Goal: Task Accomplishment & Management: Manage account settings

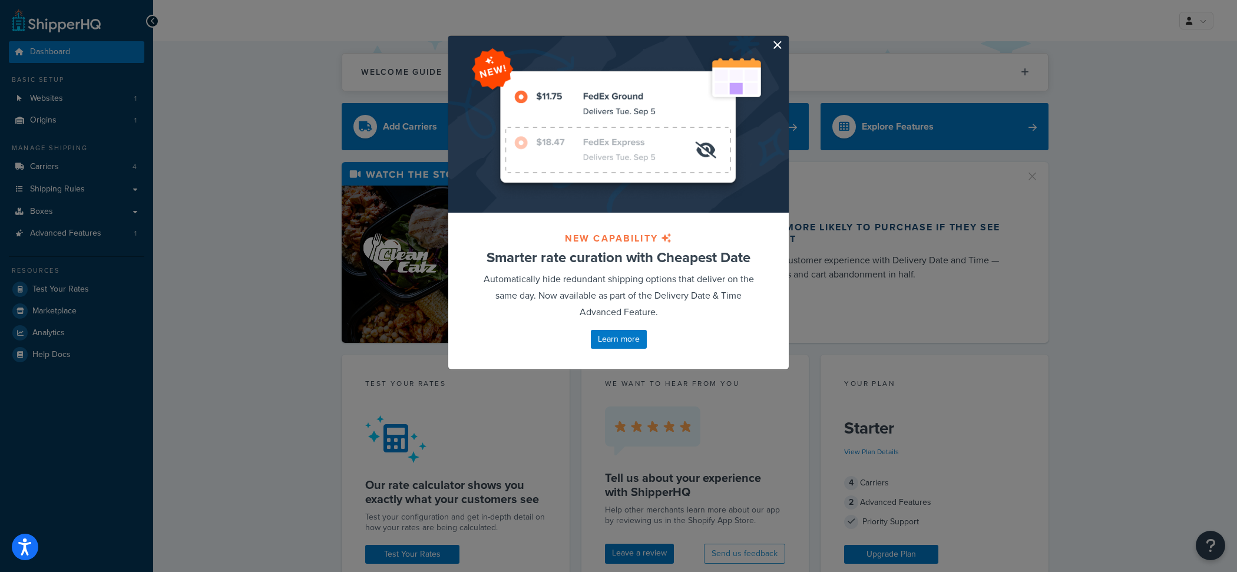
click at [786, 39] on button "button" at bounding box center [787, 37] width 3 height 3
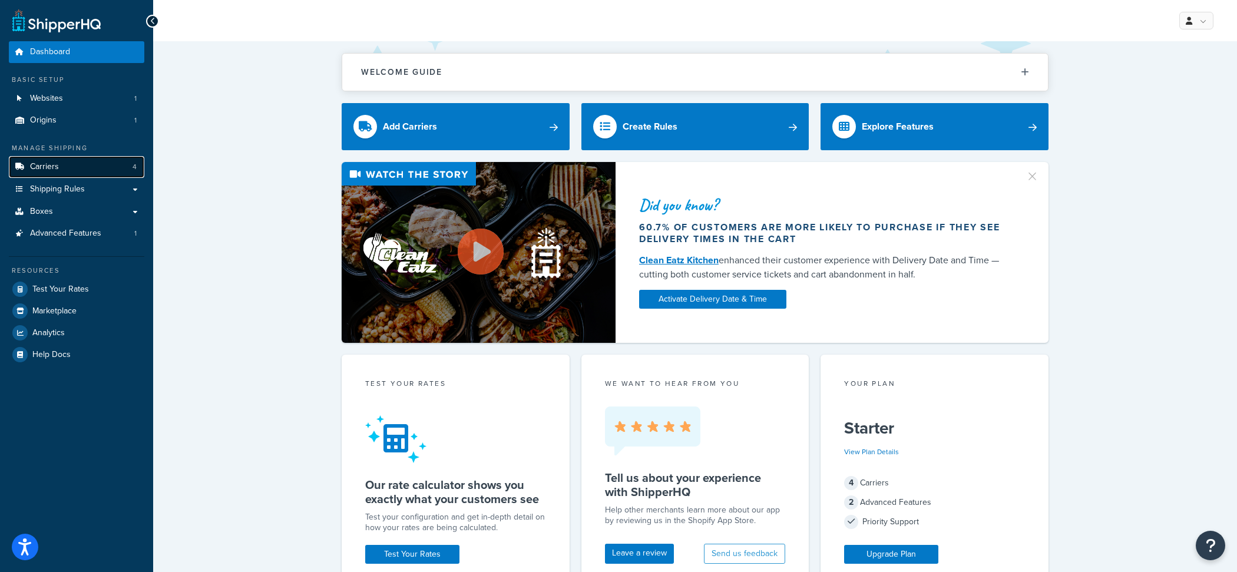
click at [123, 177] on link "Carriers 4" at bounding box center [77, 167] width 136 height 22
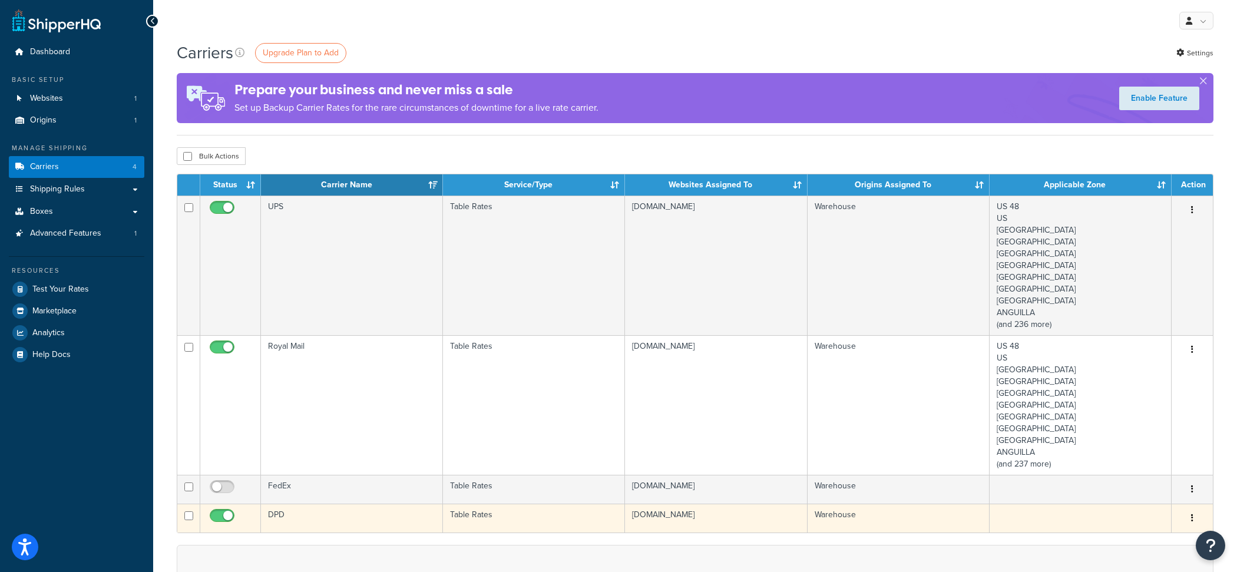
click at [409, 523] on td "DPD" at bounding box center [352, 518] width 182 height 29
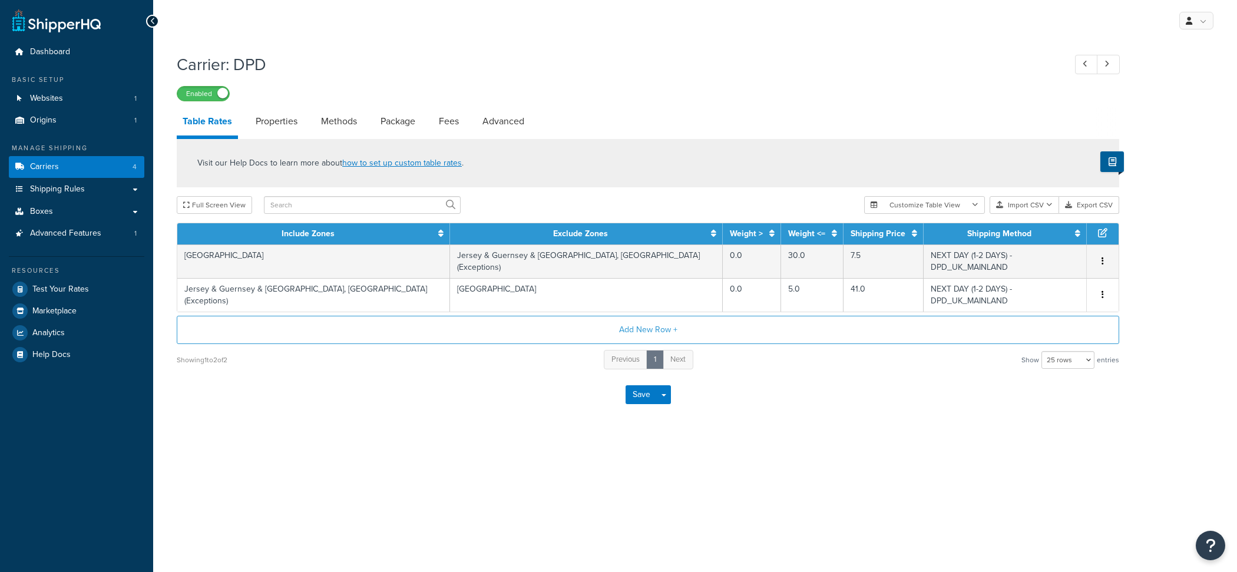
select select "25"
click at [128, 161] on link "Carriers 4" at bounding box center [77, 167] width 136 height 22
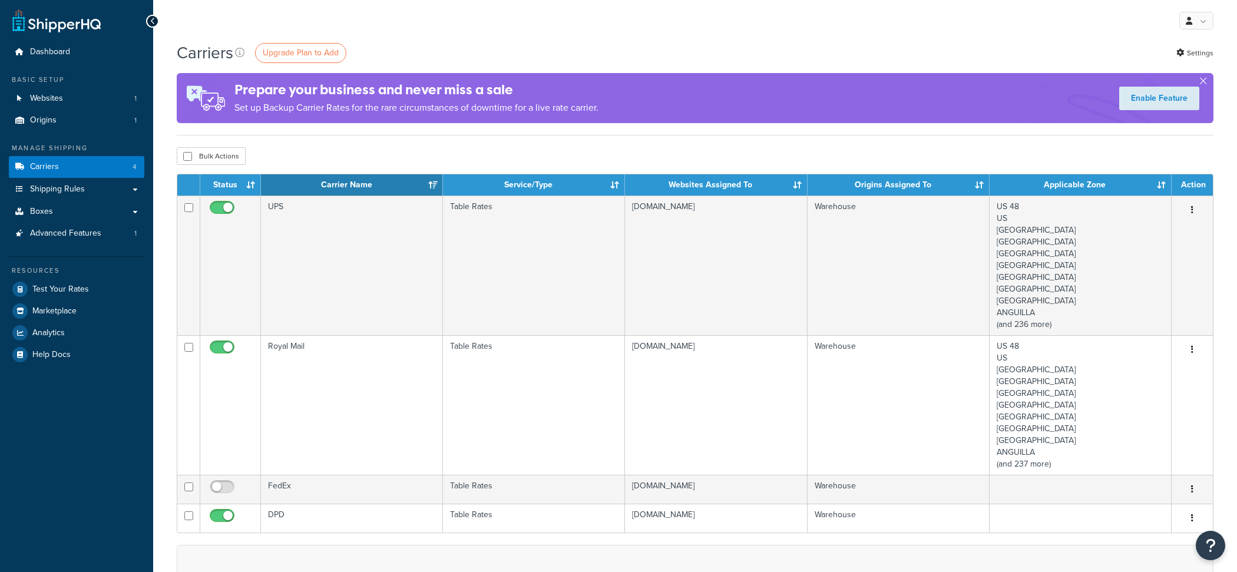
click at [434, 412] on td "Royal Mail" at bounding box center [352, 405] width 182 height 140
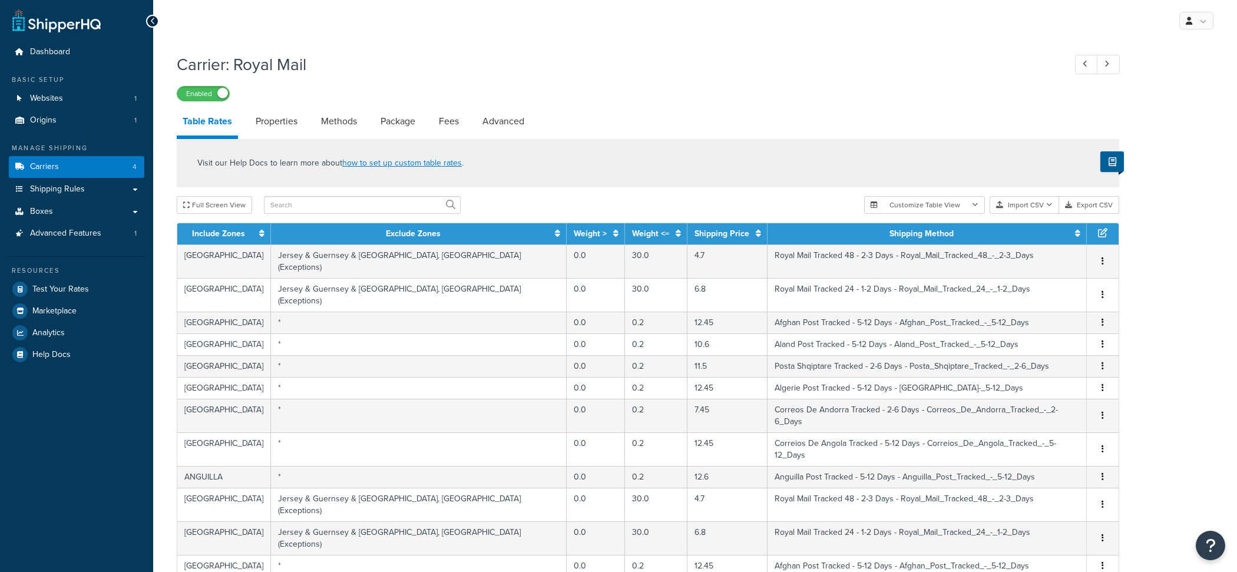
select select "25"
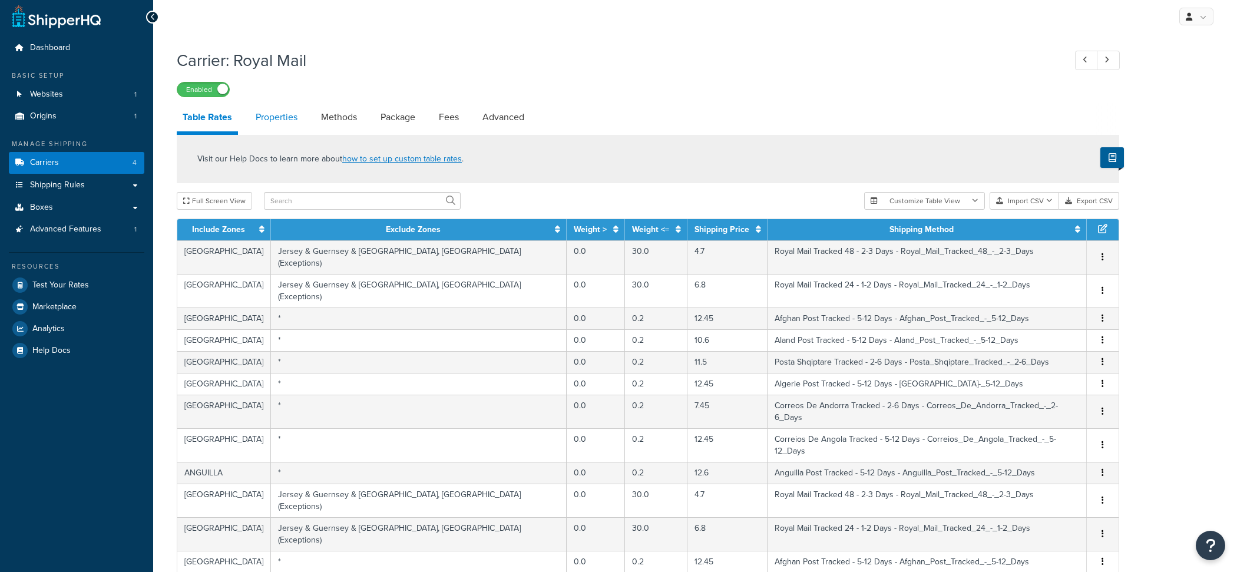
click at [277, 128] on link "Properties" at bounding box center [277, 117] width 54 height 28
select select "HIGHEST"
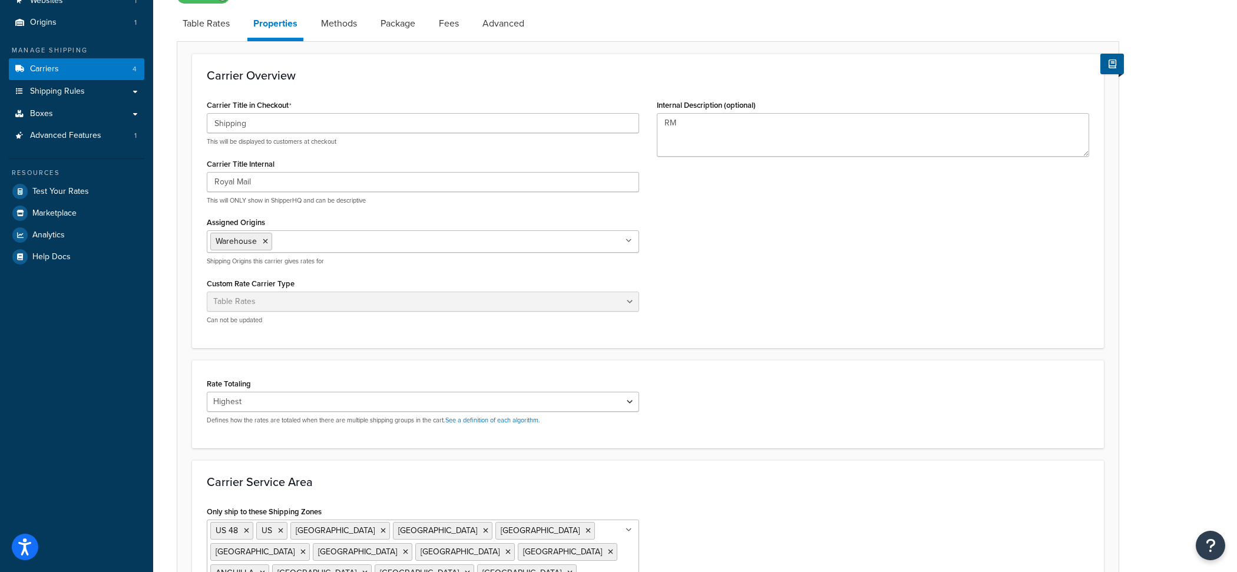
scroll to position [283, 0]
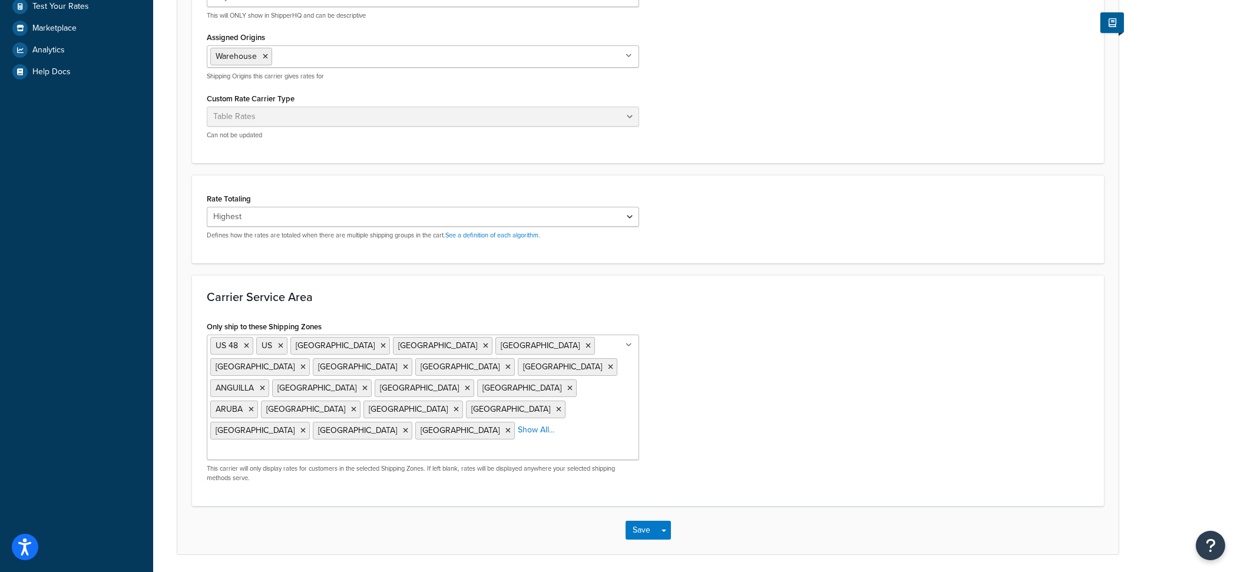
click at [315, 445] on input "Only ship to these Shipping Zones" at bounding box center [262, 451] width 104 height 13
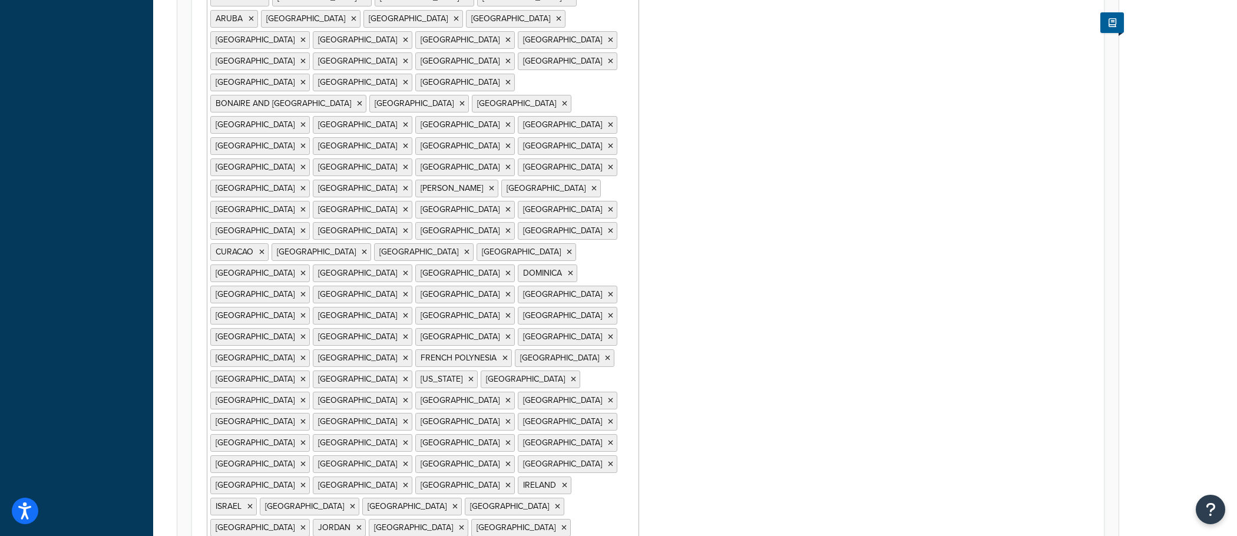
scroll to position [1050, 0]
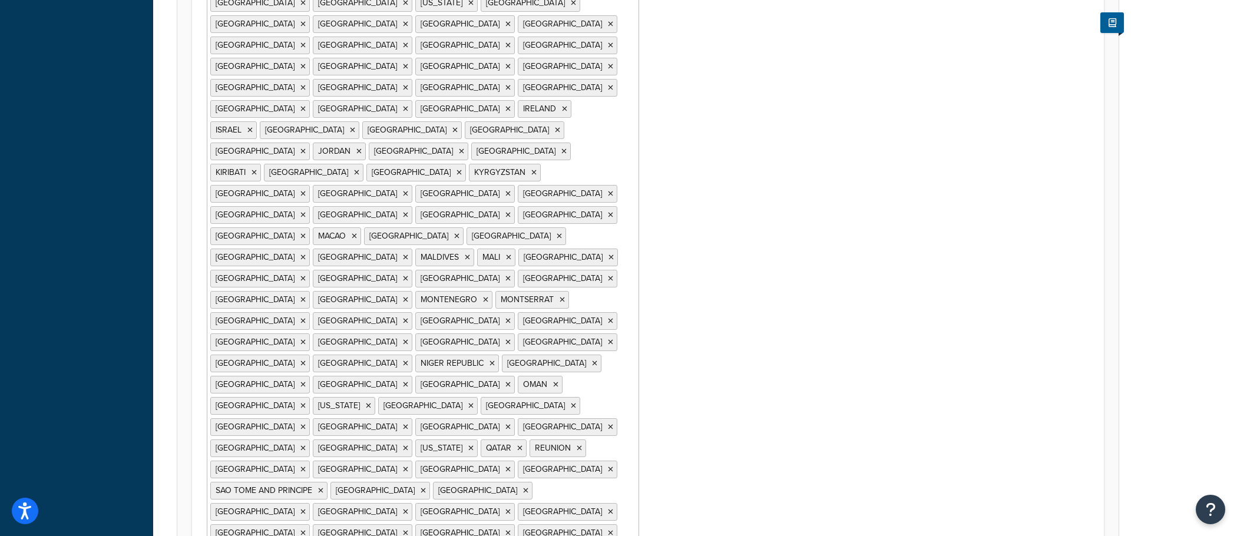
click at [771, 455] on form "Carrier Overview Carrier Title in Checkout Shipping This will be displayed to c…" at bounding box center [647, 51] width 941 height 1898
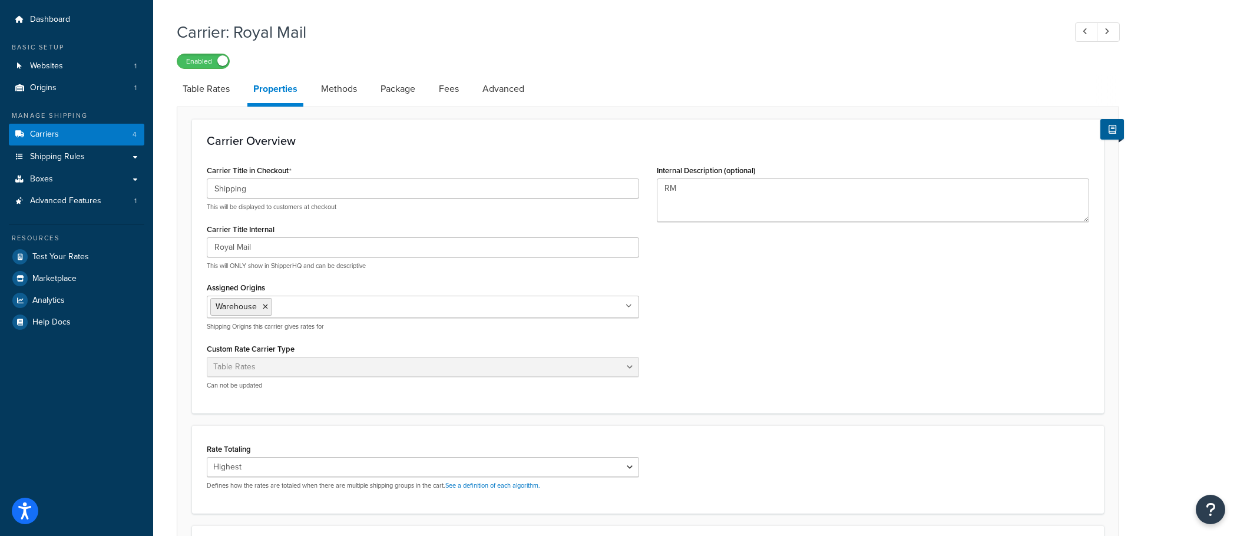
scroll to position [0, 0]
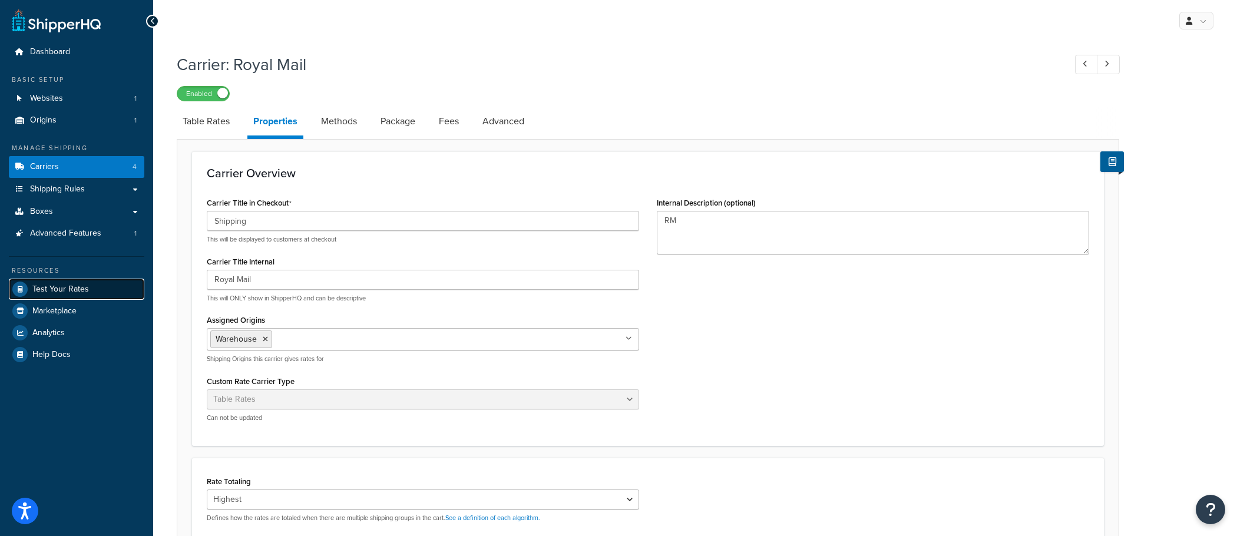
click at [88, 288] on link "Test Your Rates" at bounding box center [77, 289] width 136 height 21
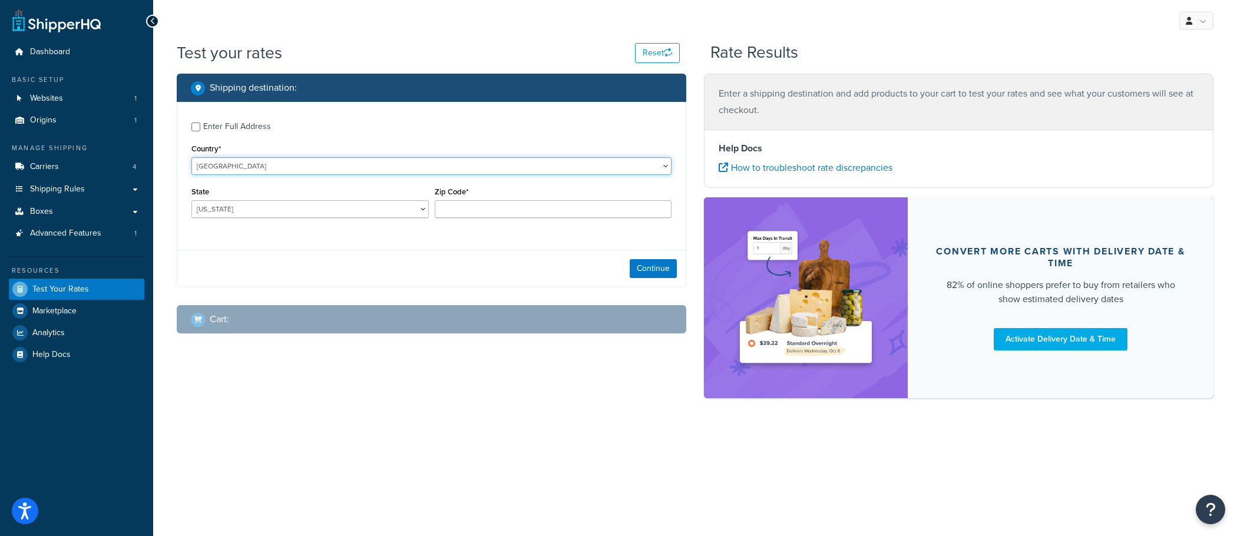
click at [191, 157] on select "United States United Kingdom Afghanistan Åland Islands Albania Algeria American…" at bounding box center [431, 166] width 480 height 18
select select "ZA"
click option "South Africa" at bounding box center [0, 0] width 0 height 0
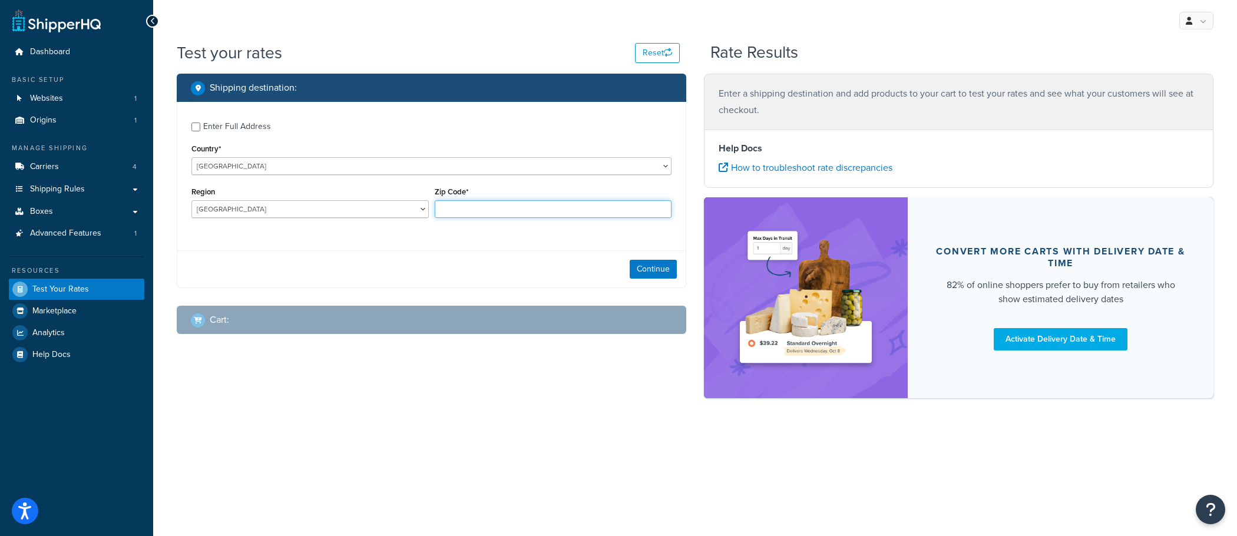
click at [473, 213] on input "Zip Code*" at bounding box center [553, 209] width 237 height 18
type input "2000"
click at [659, 270] on button "Continue" at bounding box center [653, 268] width 47 height 19
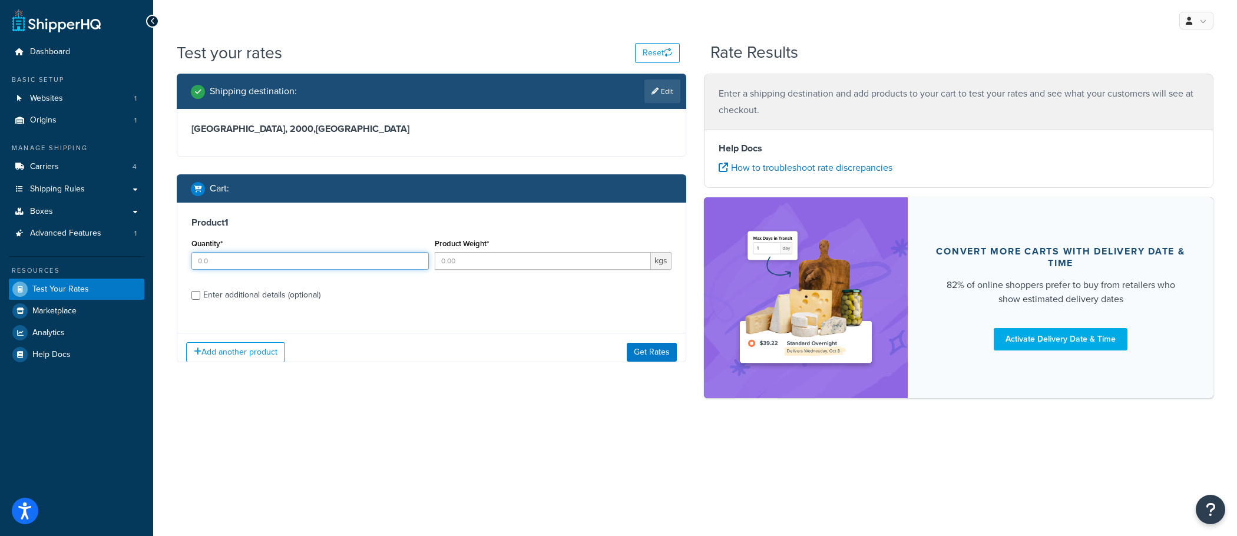
click at [345, 263] on input "1" at bounding box center [309, 261] width 237 height 18
type input "1"
type input "5"
click at [652, 358] on button "Get Rates" at bounding box center [652, 351] width 50 height 19
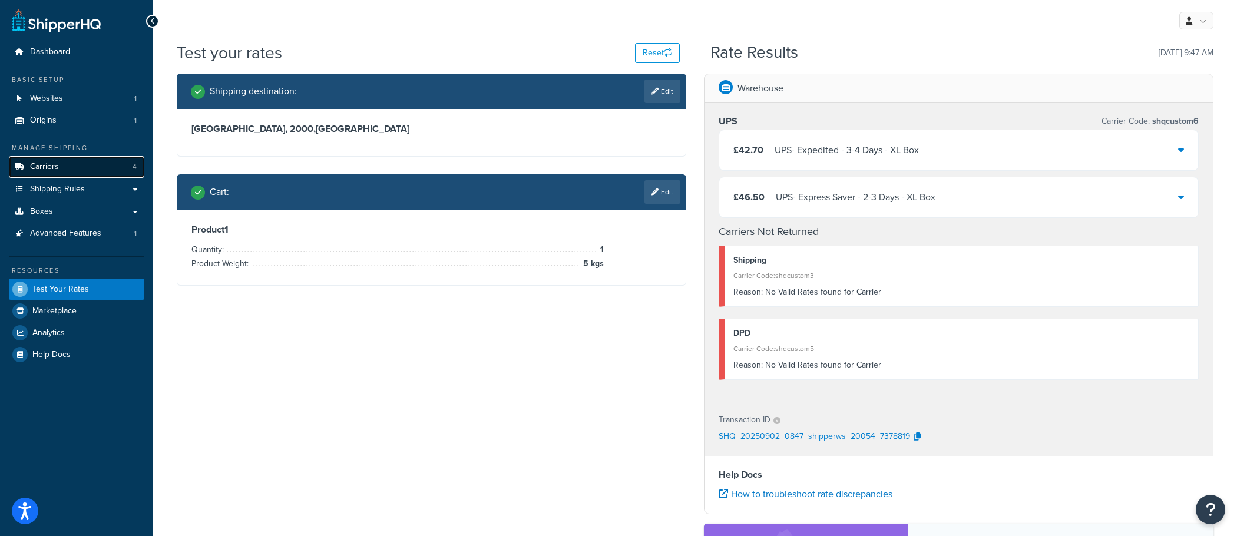
click at [111, 170] on link "Carriers 4" at bounding box center [77, 167] width 136 height 22
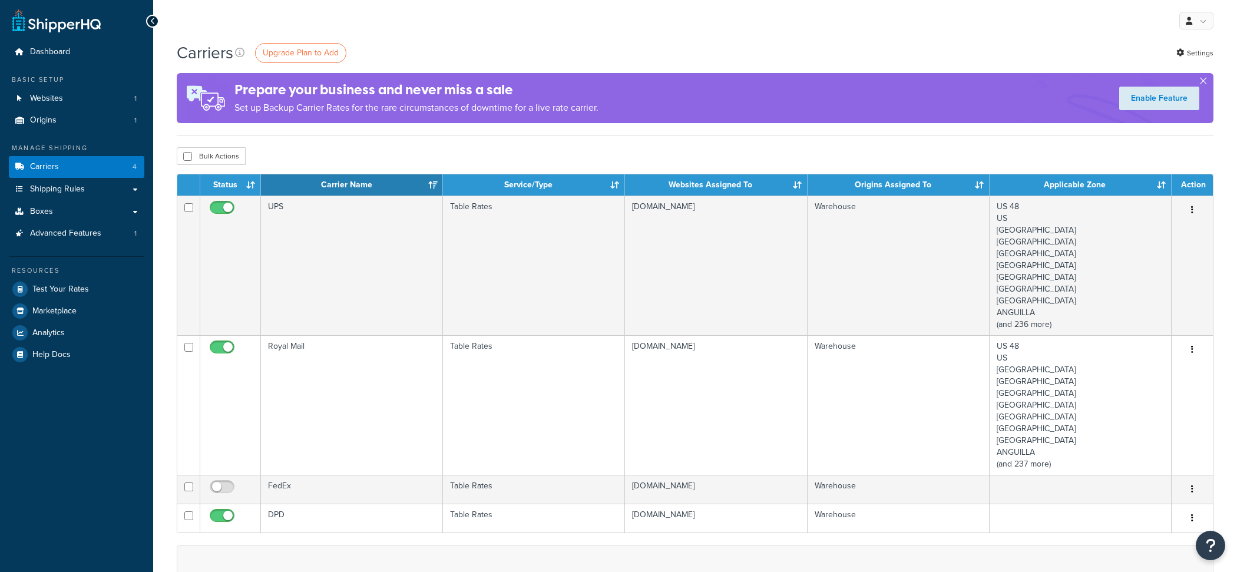
scroll to position [50, 0]
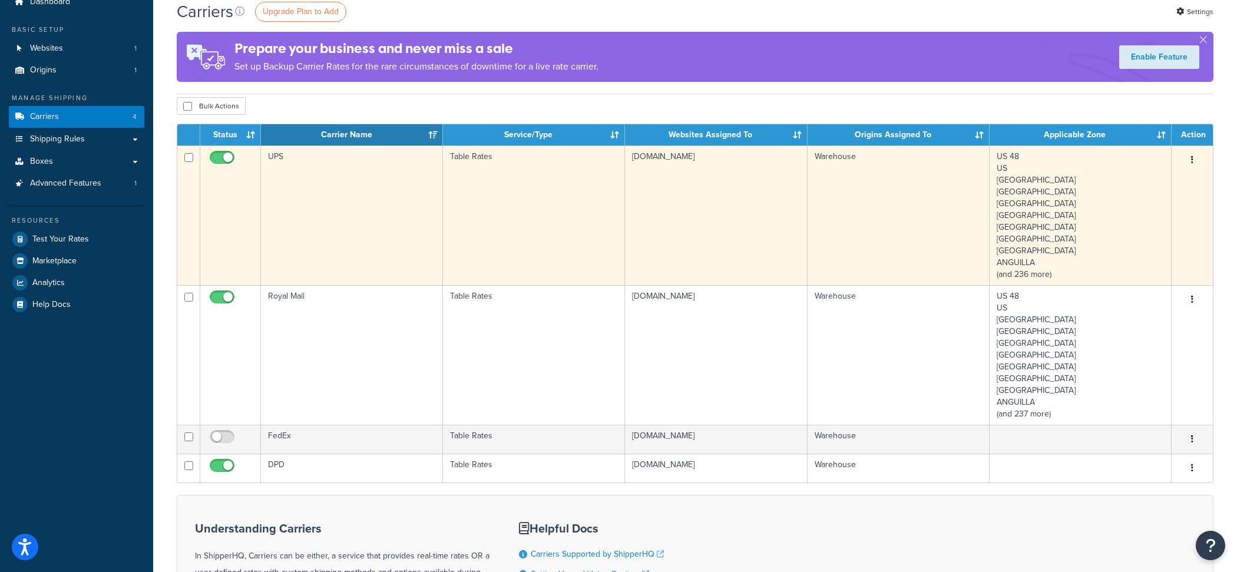
click at [466, 229] on td "Table Rates" at bounding box center [534, 216] width 182 height 140
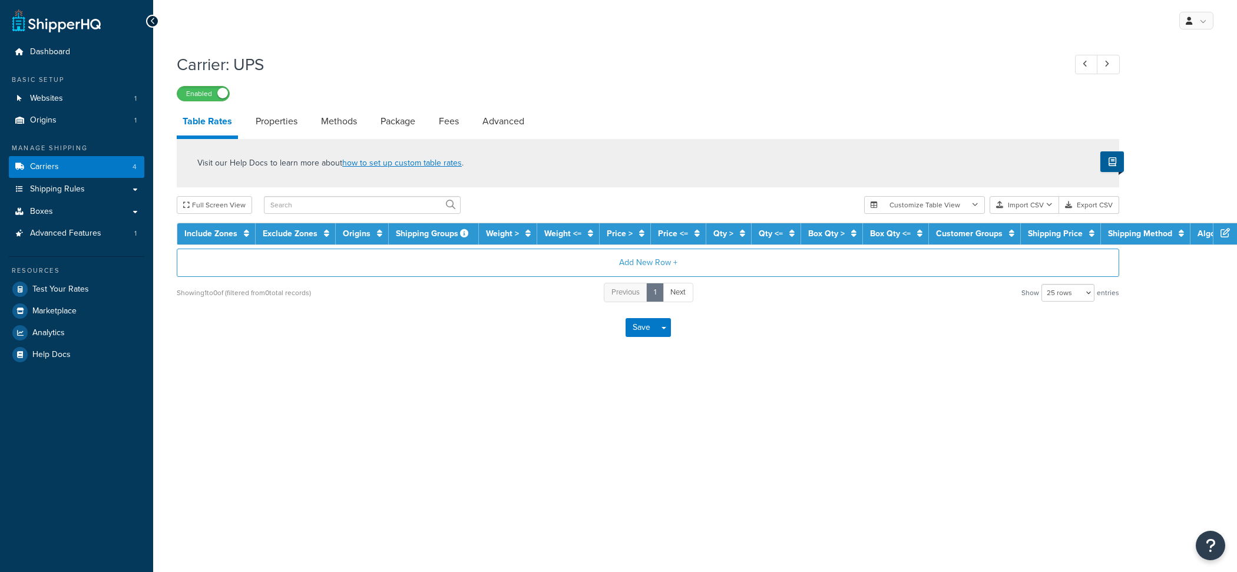
select select "25"
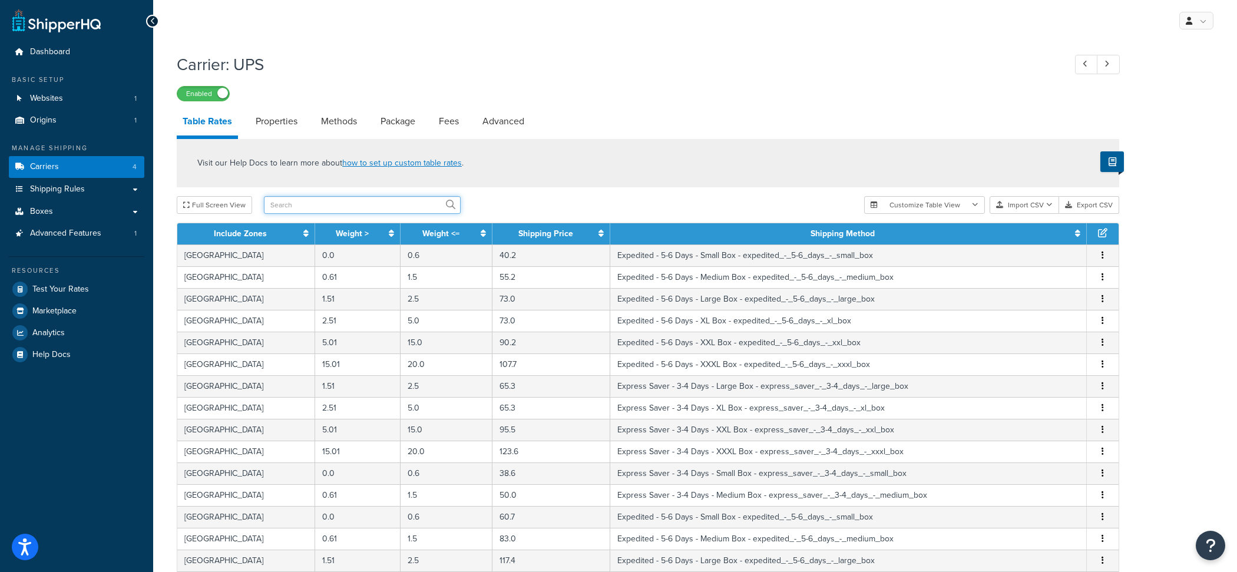
click at [309, 206] on input "text" at bounding box center [362, 205] width 197 height 18
type input "south africa"
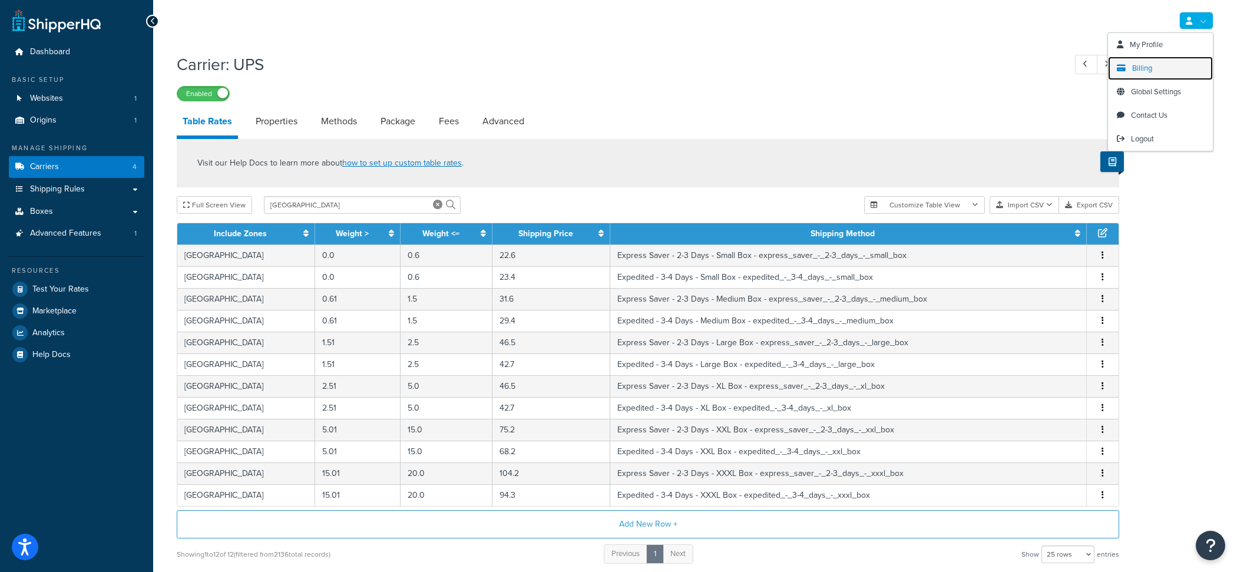
click at [1174, 75] on link "Billing" at bounding box center [1160, 69] width 105 height 24
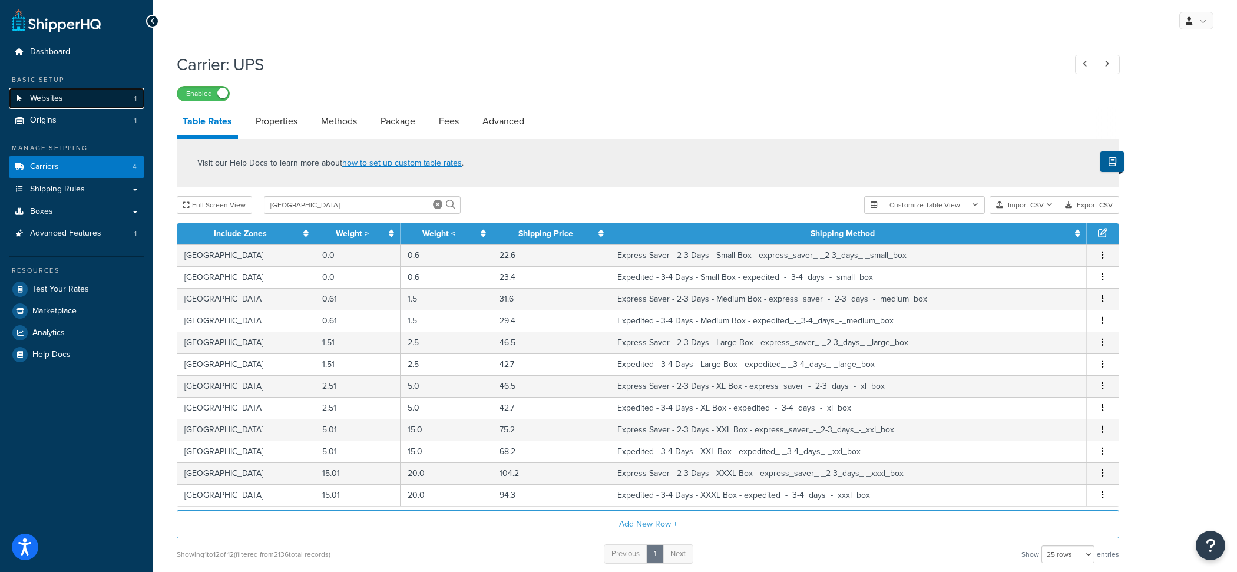
click at [118, 98] on link "Websites 1" at bounding box center [77, 99] width 136 height 22
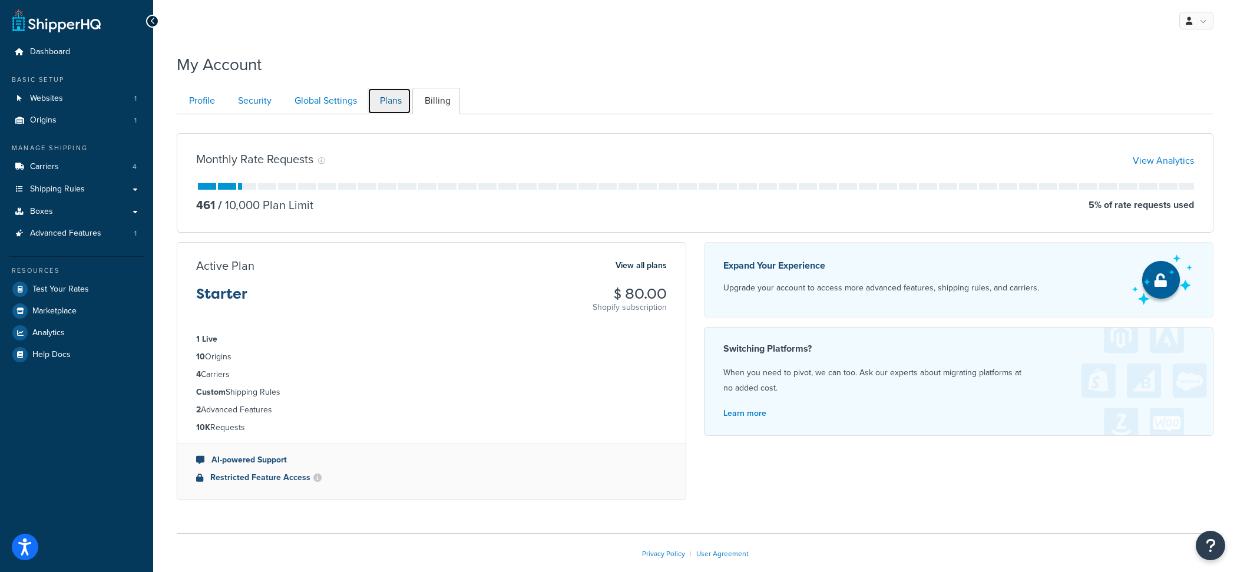
click at [383, 100] on link "Plans" at bounding box center [390, 101] width 44 height 27
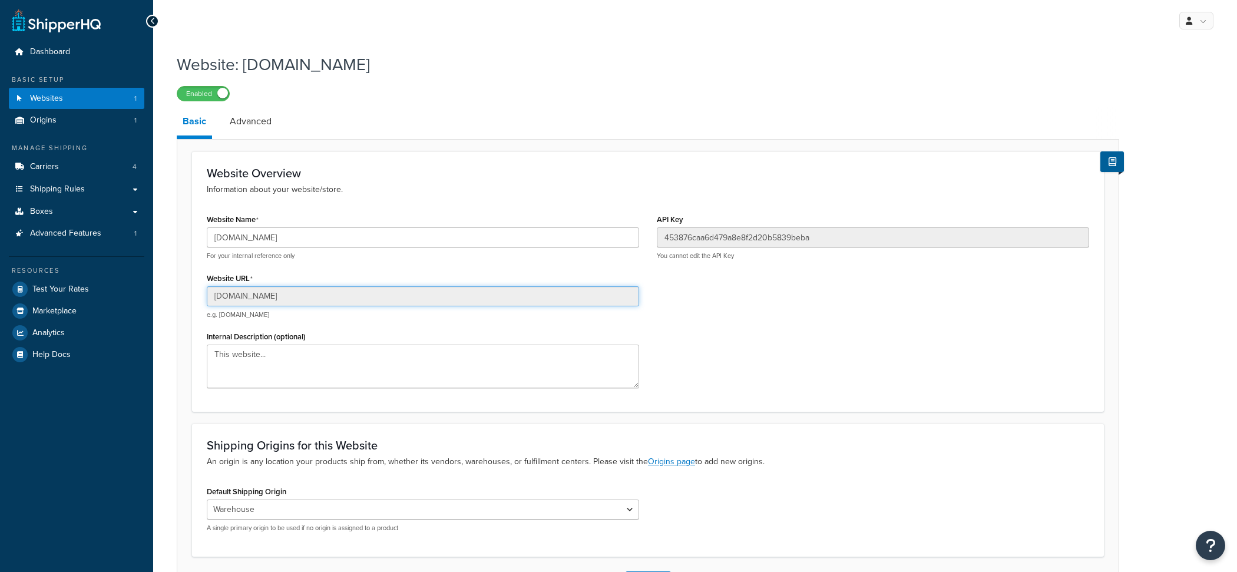
click at [369, 298] on input "[DOMAIN_NAME]" at bounding box center [423, 296] width 432 height 20
click at [369, 298] on input "growershouse-testing.myshopify.com" at bounding box center [423, 296] width 432 height 20
click at [340, 242] on input "fresh-faced.myshopify.com" at bounding box center [423, 237] width 432 height 20
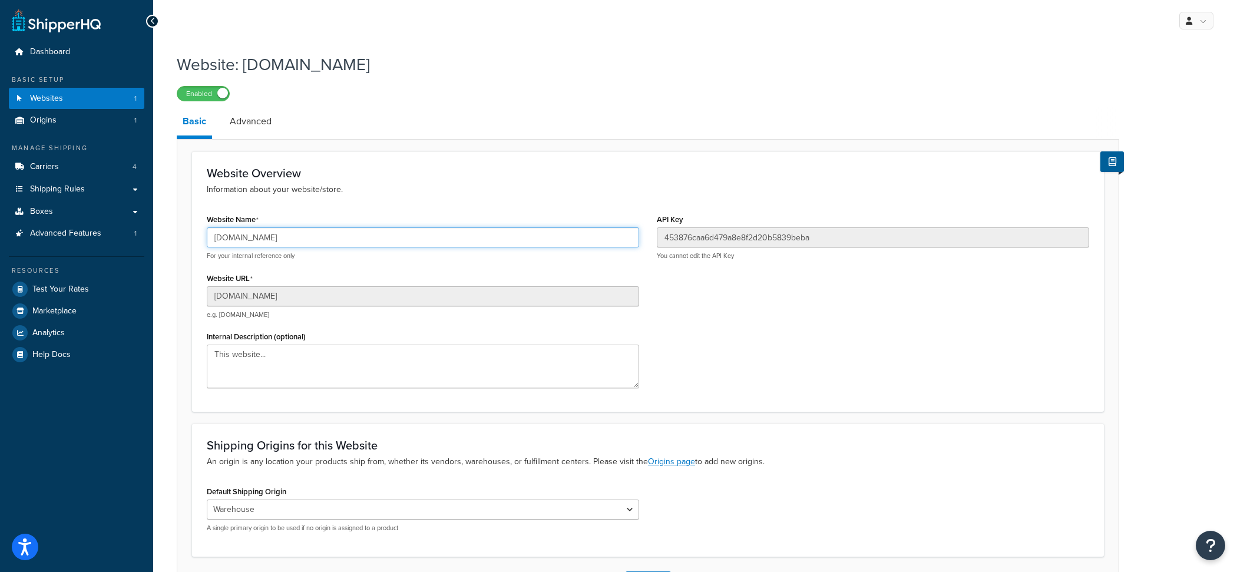
click at [340, 242] on input "fresh-faced.myshopify.com" at bounding box center [423, 237] width 432 height 20
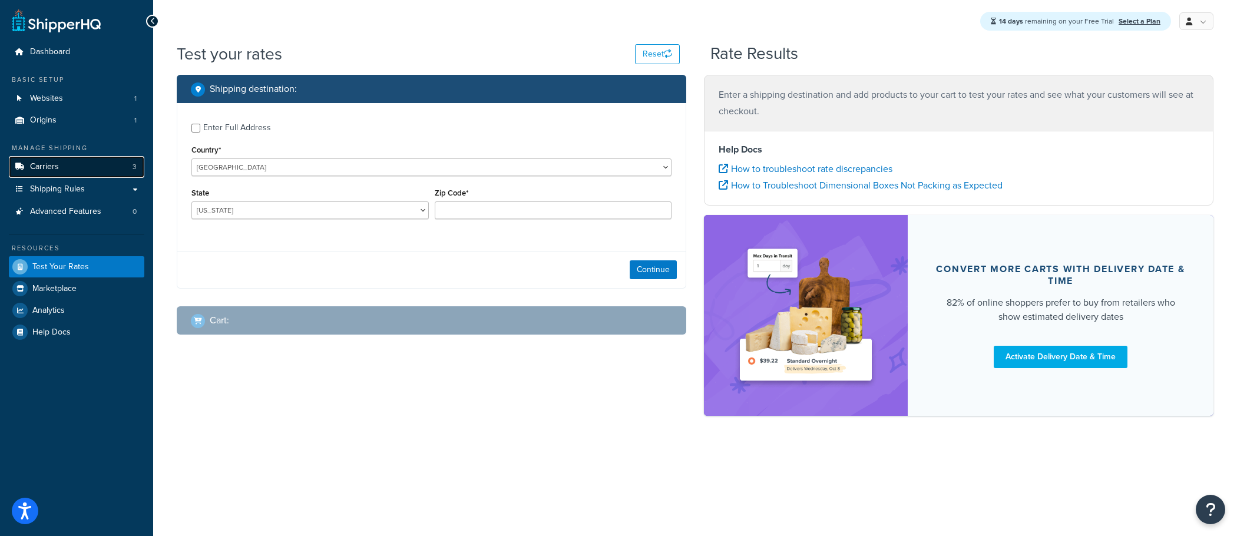
click at [130, 168] on link "Carriers 3" at bounding box center [77, 167] width 136 height 22
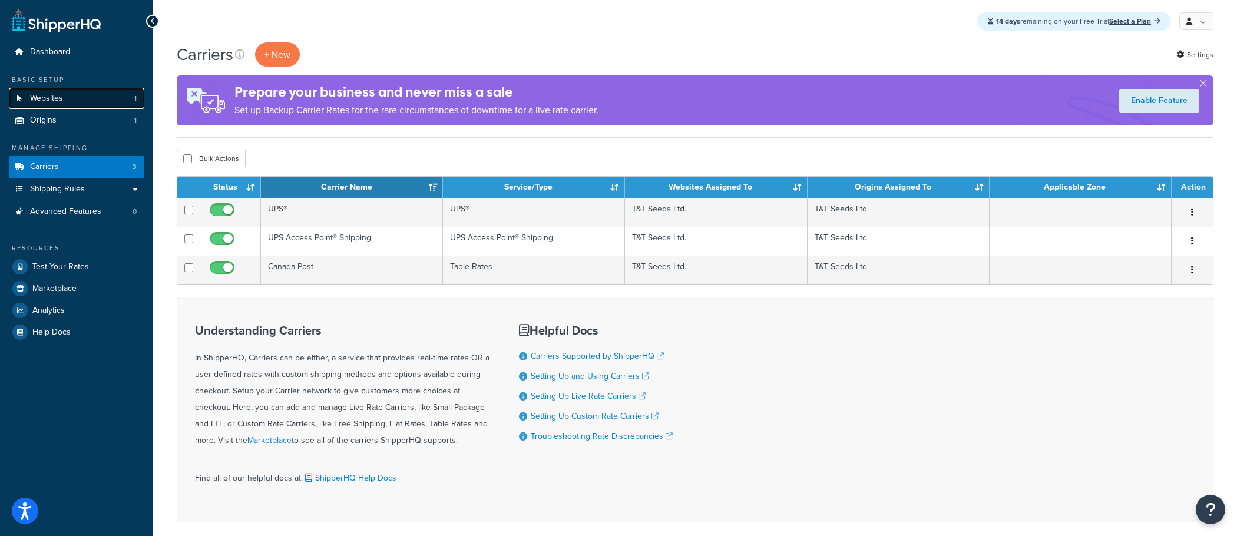
click at [104, 98] on link "Websites 1" at bounding box center [77, 99] width 136 height 22
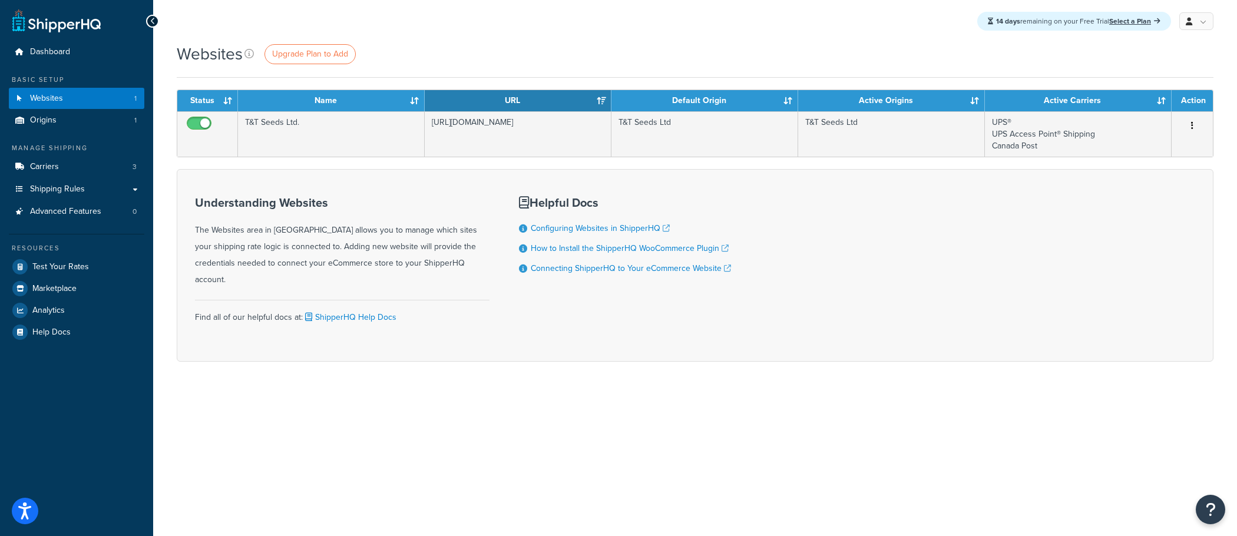
click at [817, 44] on div "Websites Upgrade Plan to Add" at bounding box center [695, 53] width 1037 height 23
